Goal: Find specific page/section: Find specific page/section

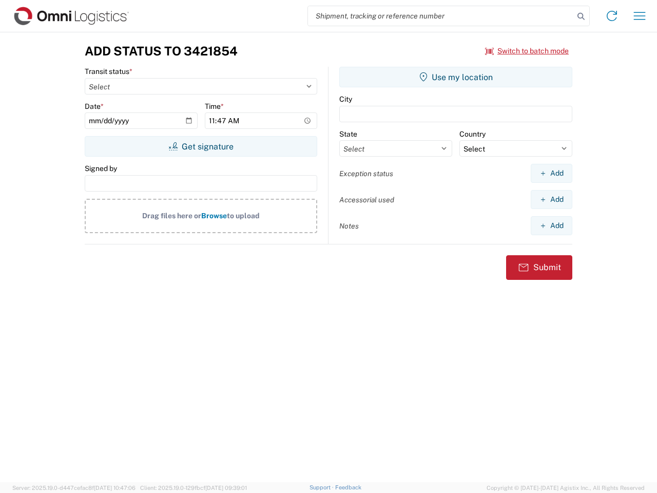
click at [441, 16] on input "search" at bounding box center [441, 16] width 266 height 20
click at [581, 16] on icon at bounding box center [581, 16] width 14 height 14
click at [612, 16] on icon at bounding box center [612, 16] width 16 height 16
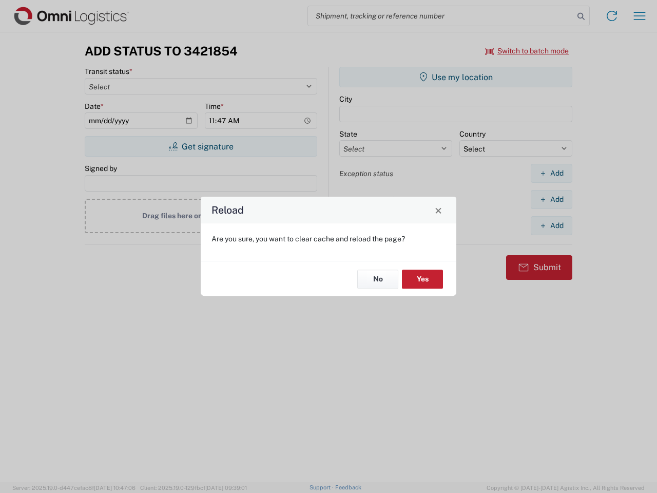
click at [640, 16] on div "Reload Are you sure, you want to clear cache and reload the page? No Yes" at bounding box center [328, 246] width 657 height 493
click at [527, 51] on div "Reload Are you sure, you want to clear cache and reload the page? No Yes" at bounding box center [328, 246] width 657 height 493
click at [201, 146] on div "Reload Are you sure, you want to clear cache and reload the page? No Yes" at bounding box center [328, 246] width 657 height 493
click at [456, 77] on div "Reload Are you sure, you want to clear cache and reload the page? No Yes" at bounding box center [328, 246] width 657 height 493
click at [552, 173] on div "Reload Are you sure, you want to clear cache and reload the page? No Yes" at bounding box center [328, 246] width 657 height 493
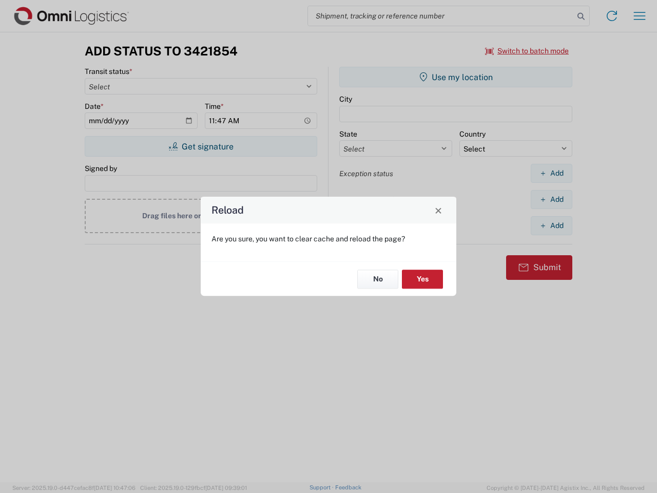
click at [552, 199] on div "Reload Are you sure, you want to clear cache and reload the page? No Yes" at bounding box center [328, 246] width 657 height 493
click at [552, 225] on div "Reload Are you sure, you want to clear cache and reload the page? No Yes" at bounding box center [328, 246] width 657 height 493
